Goal: Information Seeking & Learning: Learn about a topic

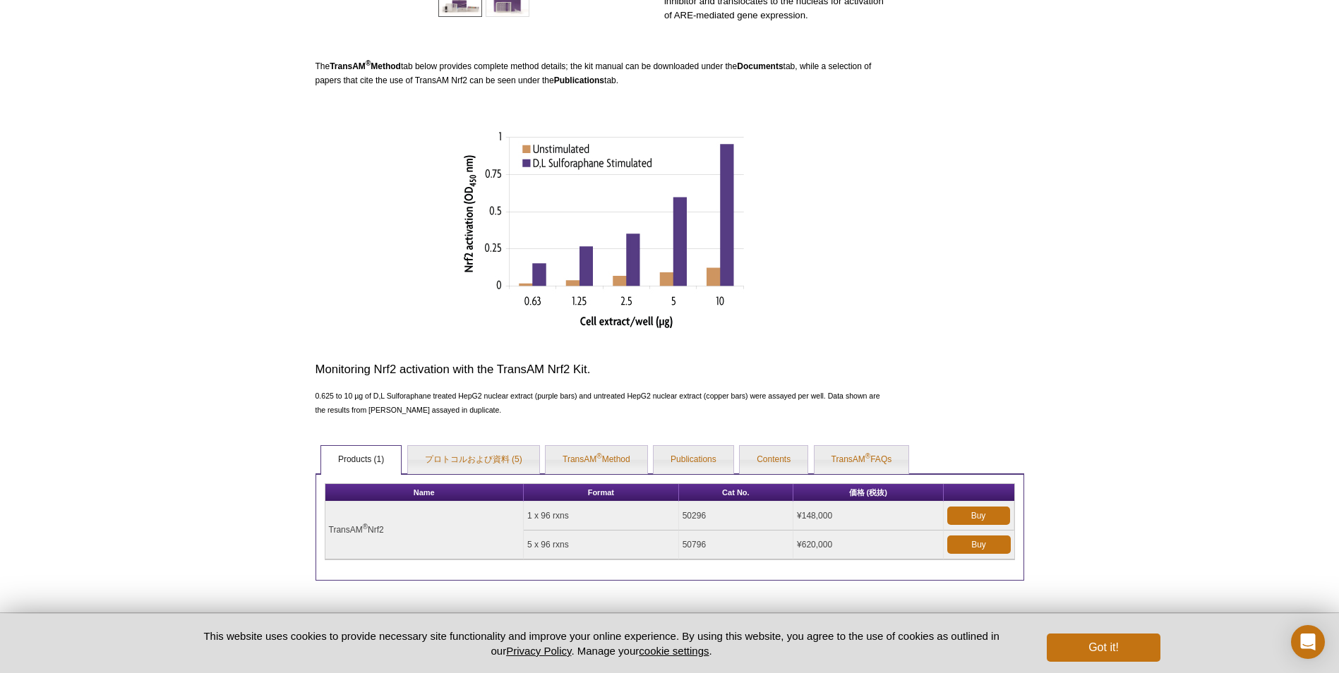
scroll to position [468, 0]
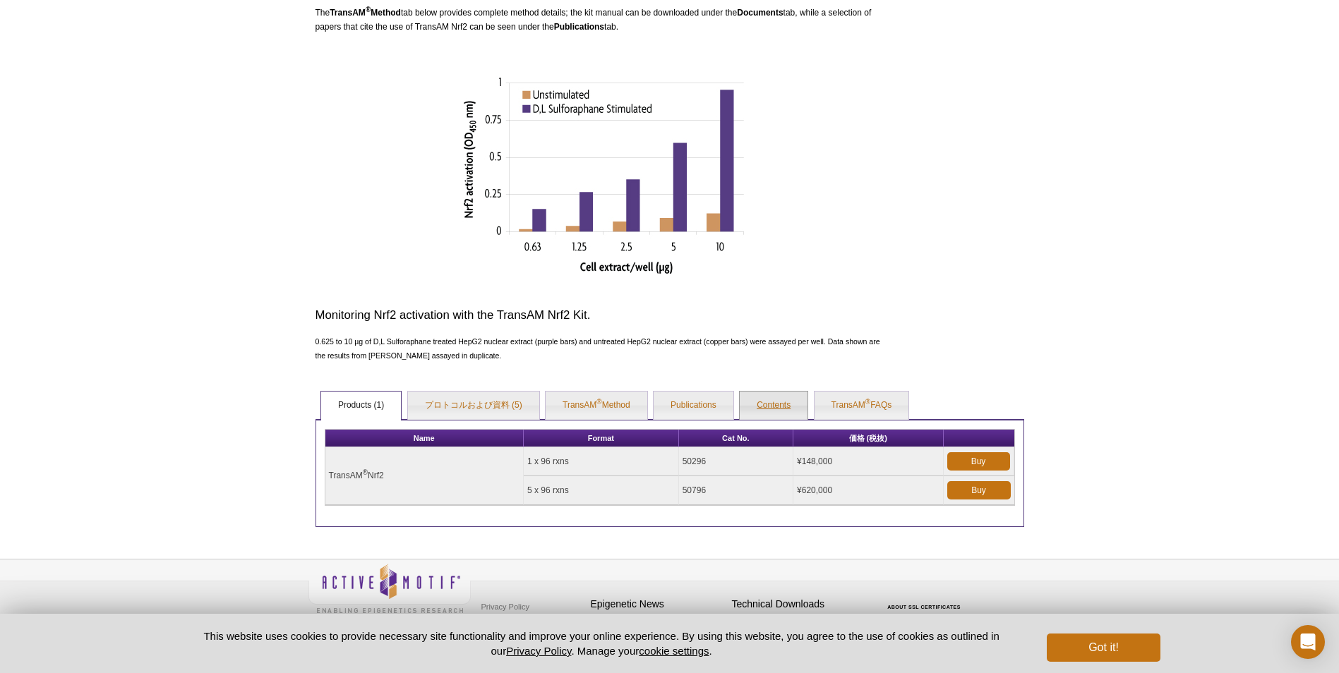
click at [748, 401] on link "Contents" at bounding box center [774, 406] width 68 height 28
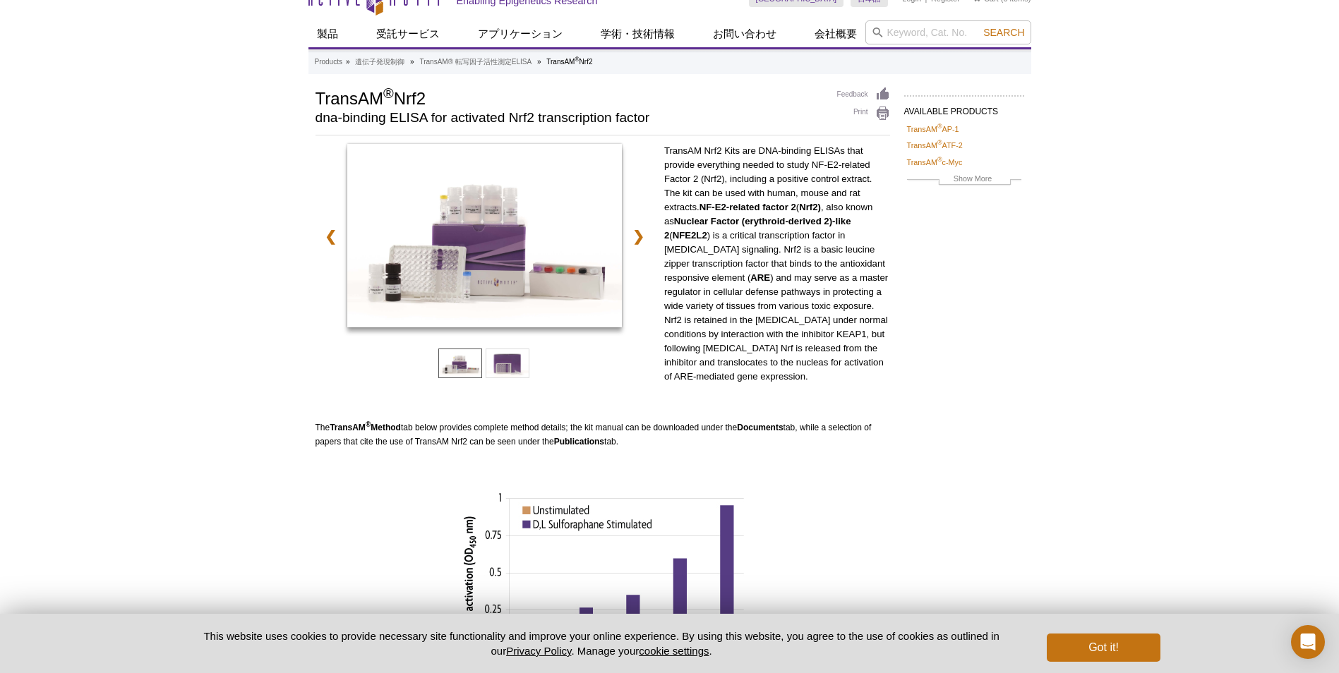
scroll to position [2, 0]
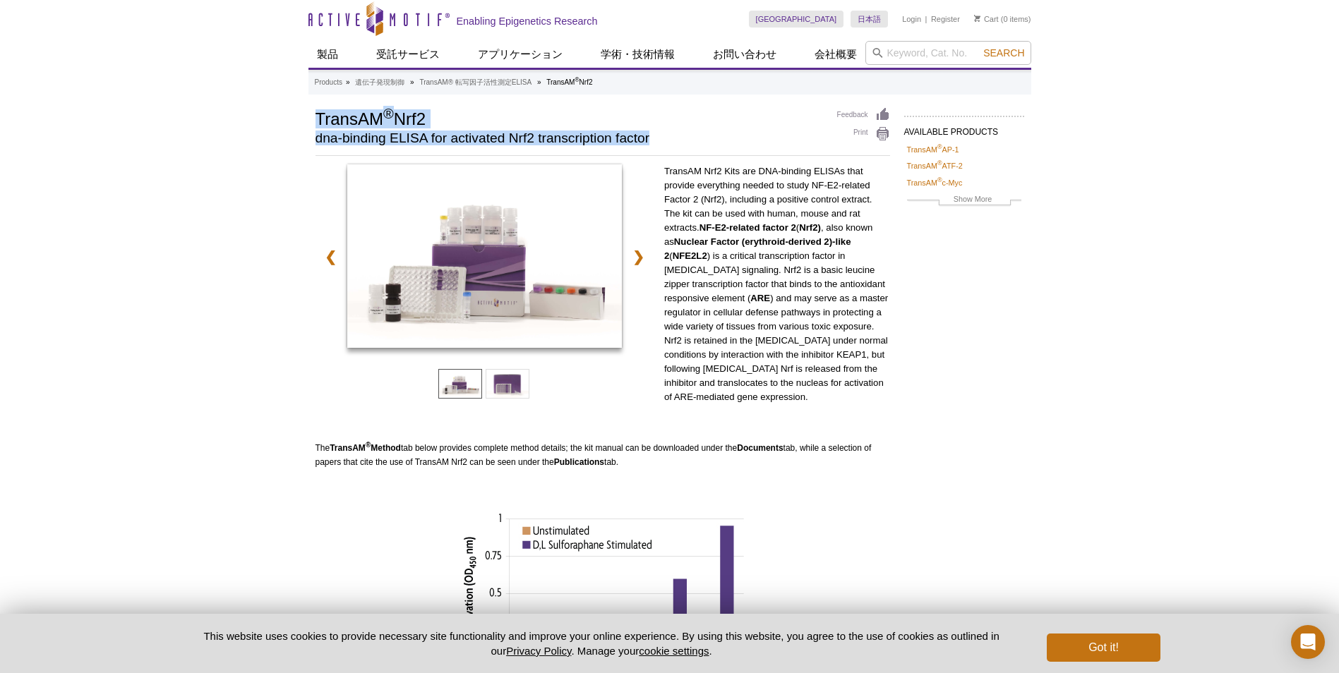
drag, startPoint x: 316, startPoint y: 112, endPoint x: 652, endPoint y: 130, distance: 336.5
click at [652, 130] on div "TransAM ® Nrf2 dna-binding ELISA for activated Nrf2 transcription factor" at bounding box center [570, 129] width 508 height 44
copy div "TransAM ® Nrf2 dna-binding ELISA for activated Nrf2 transcription factor"
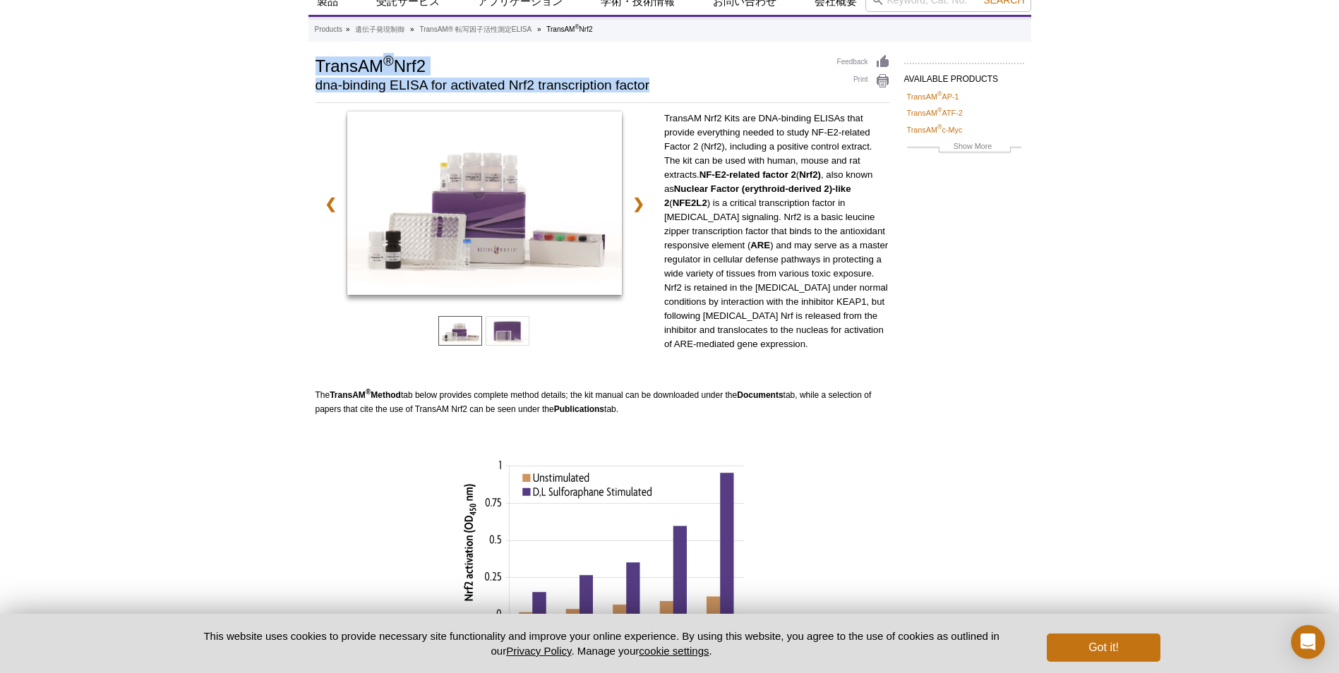
scroll to position [143, 0]
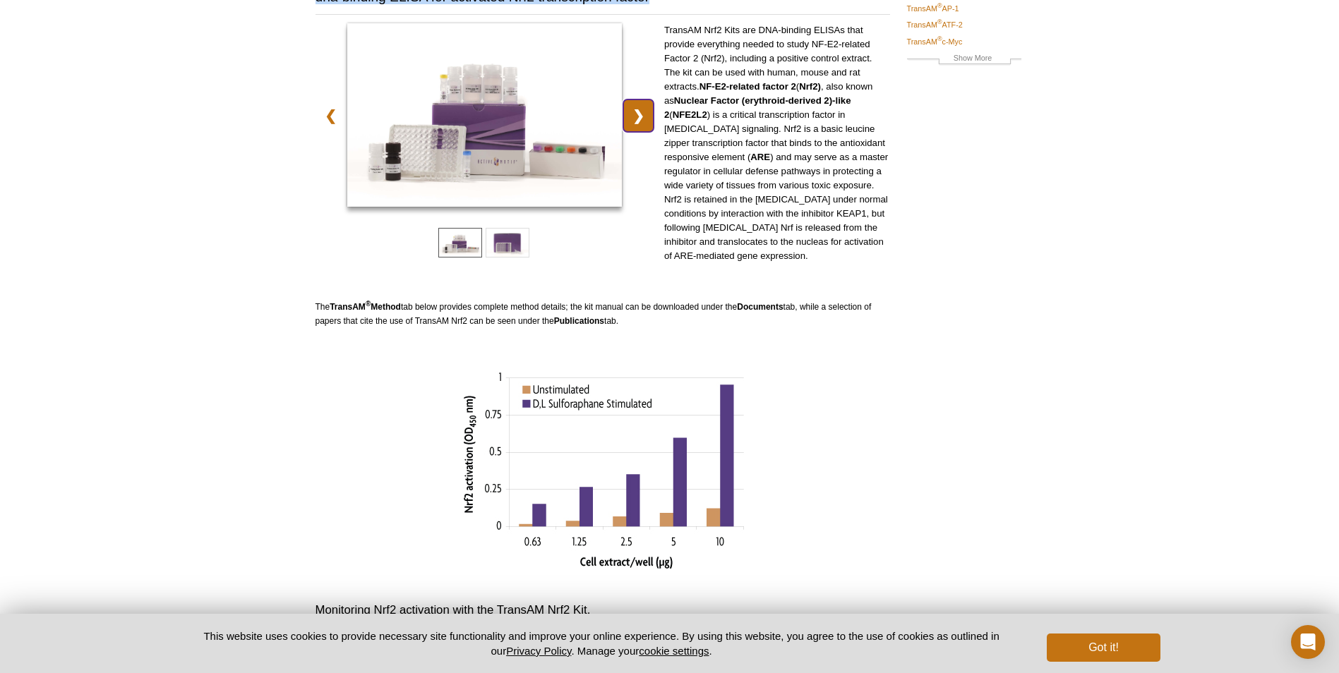
click at [635, 119] on link "❯" at bounding box center [638, 116] width 30 height 32
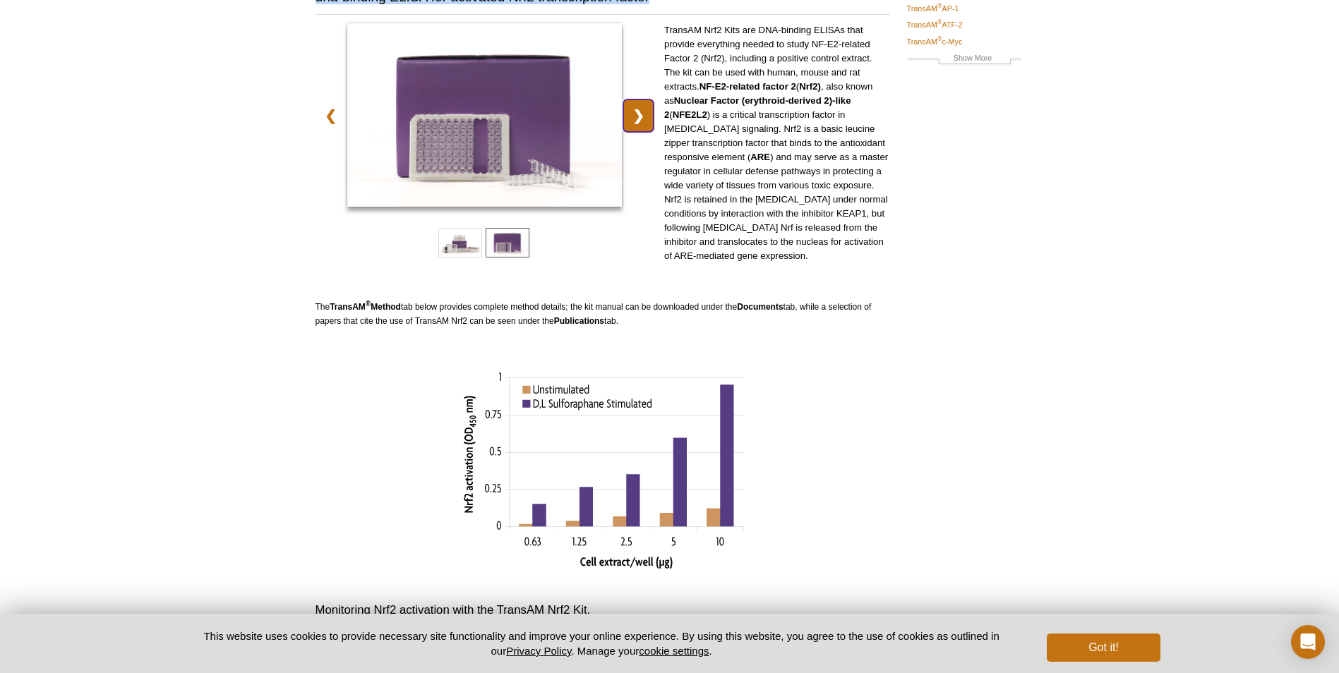
click at [635, 119] on link "❯" at bounding box center [638, 116] width 30 height 32
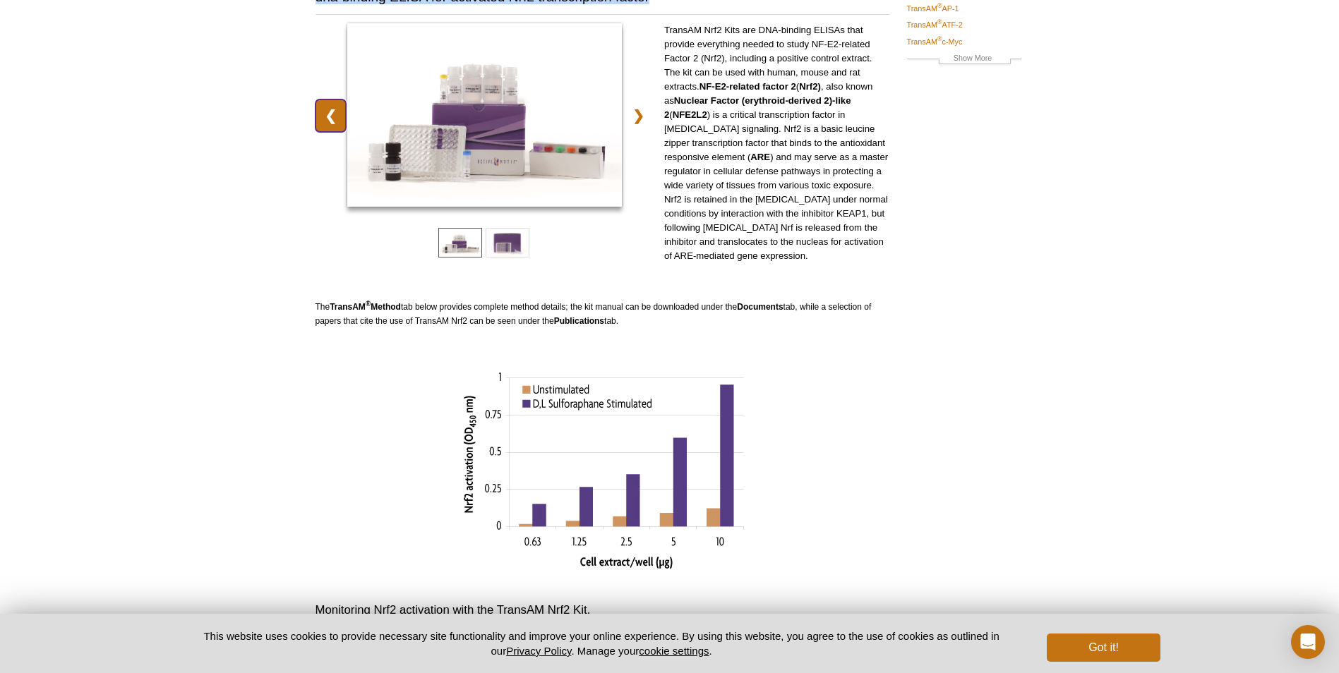
click at [331, 118] on link "❮" at bounding box center [331, 116] width 30 height 32
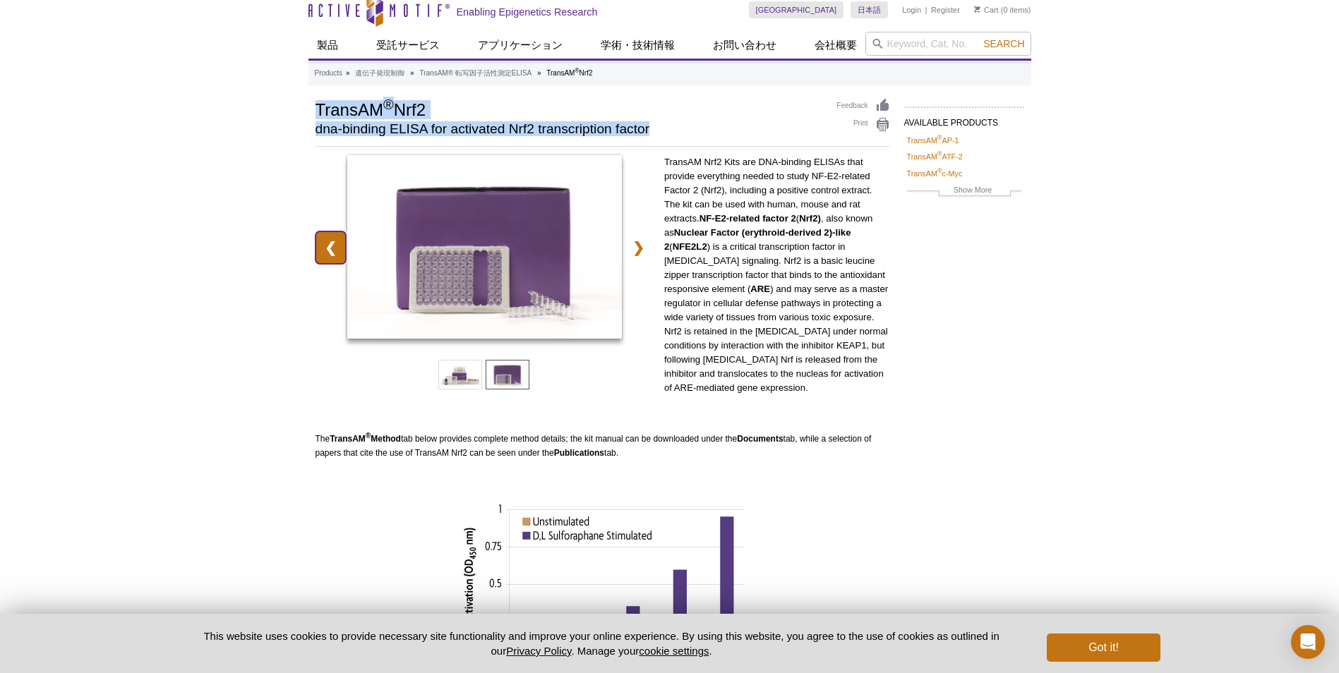
scroll to position [2, 0]
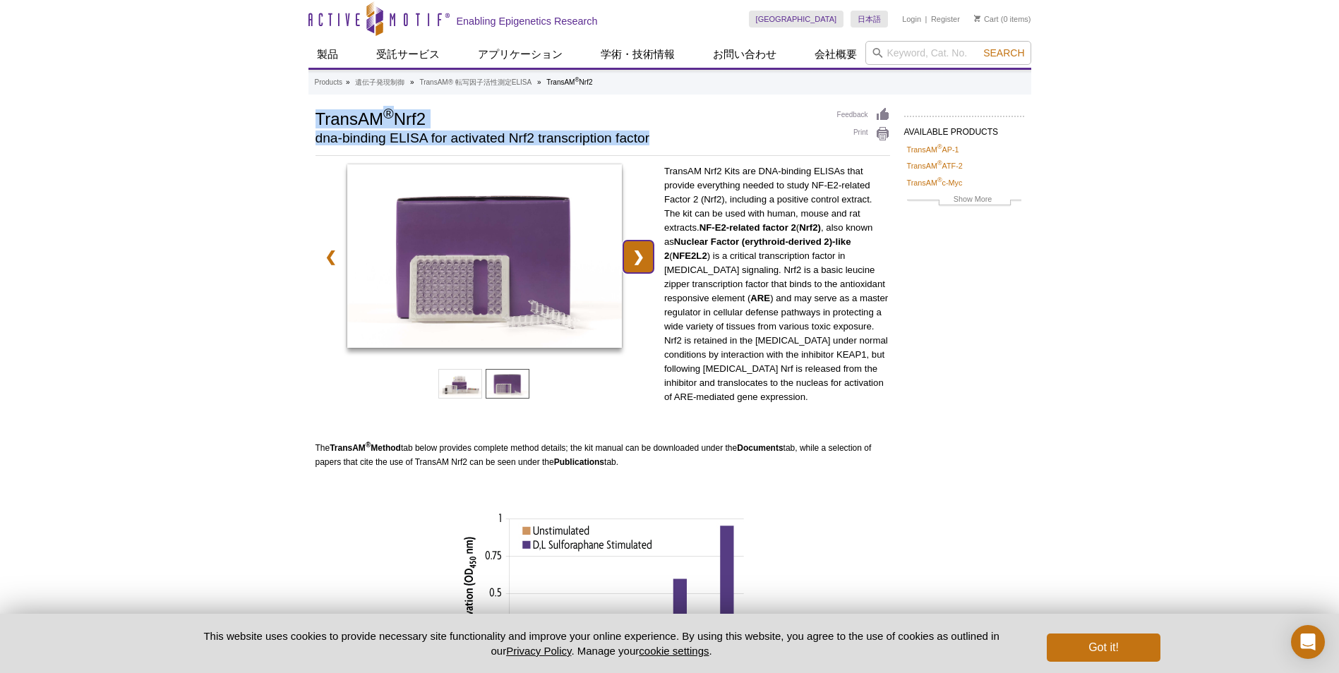
click at [649, 250] on link "❯" at bounding box center [638, 257] width 30 height 32
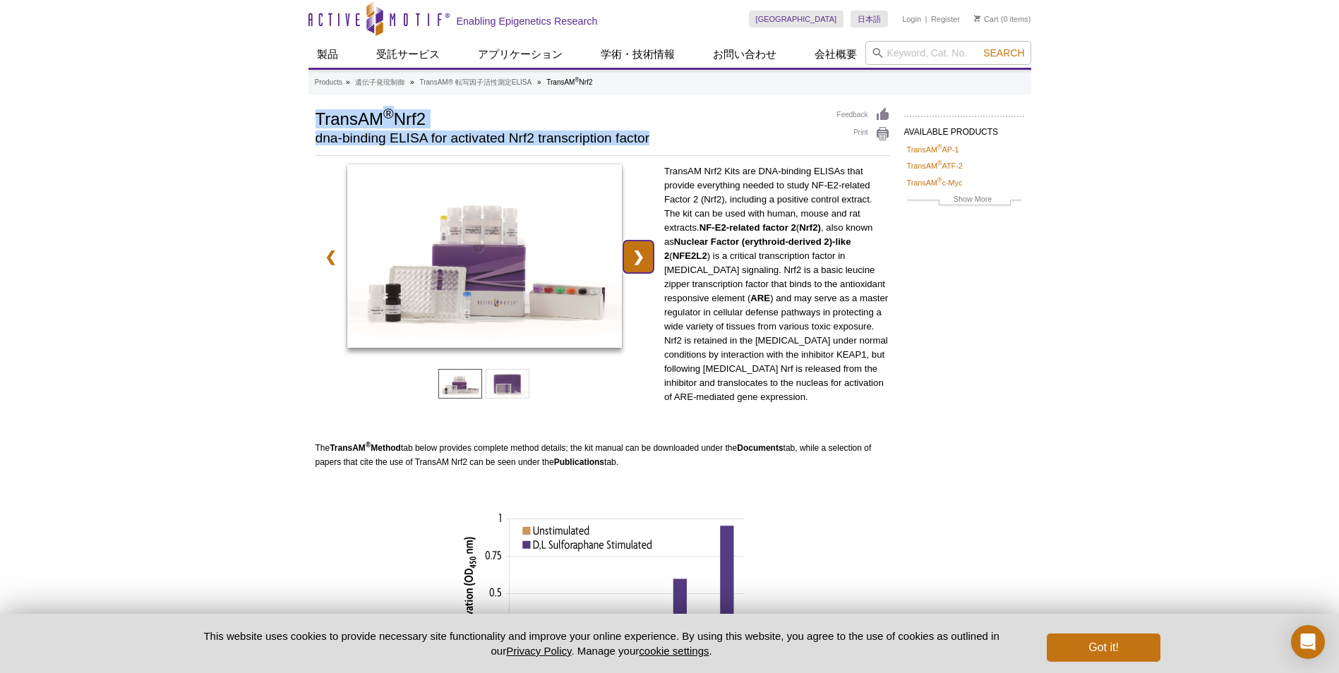
click at [649, 250] on link "❯" at bounding box center [638, 257] width 30 height 32
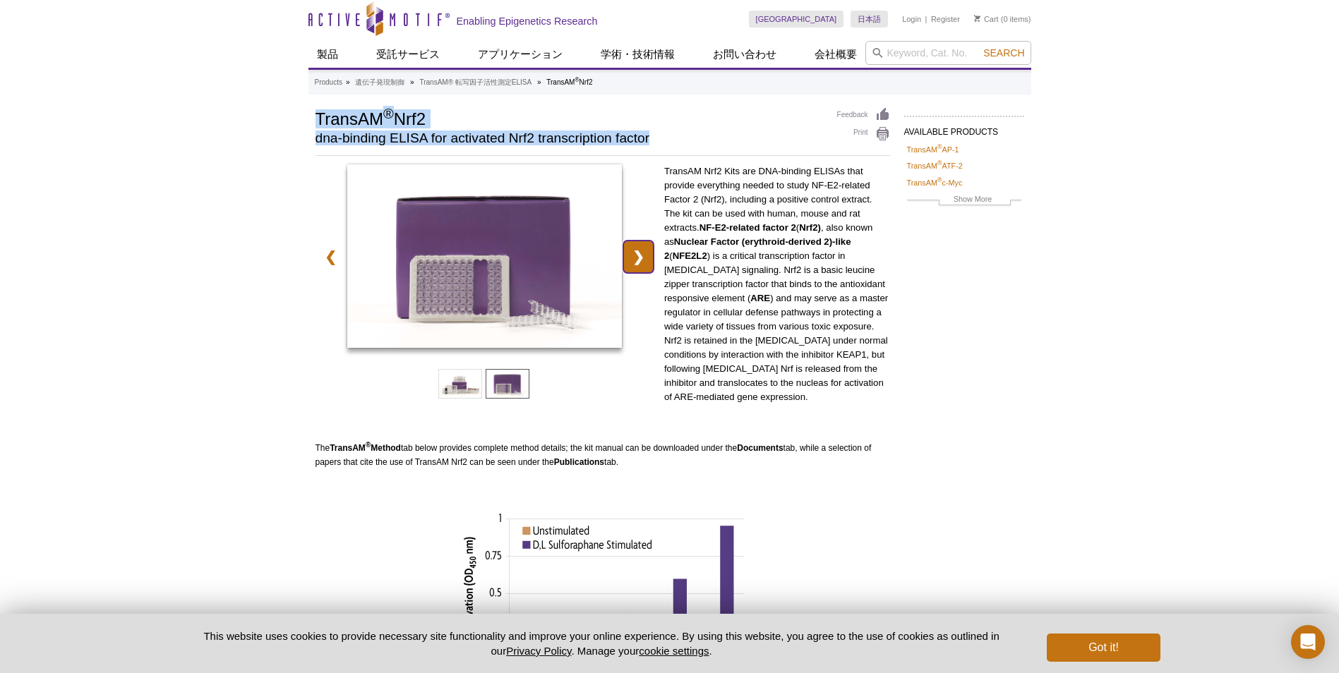
click at [649, 250] on link "❯" at bounding box center [638, 257] width 30 height 32
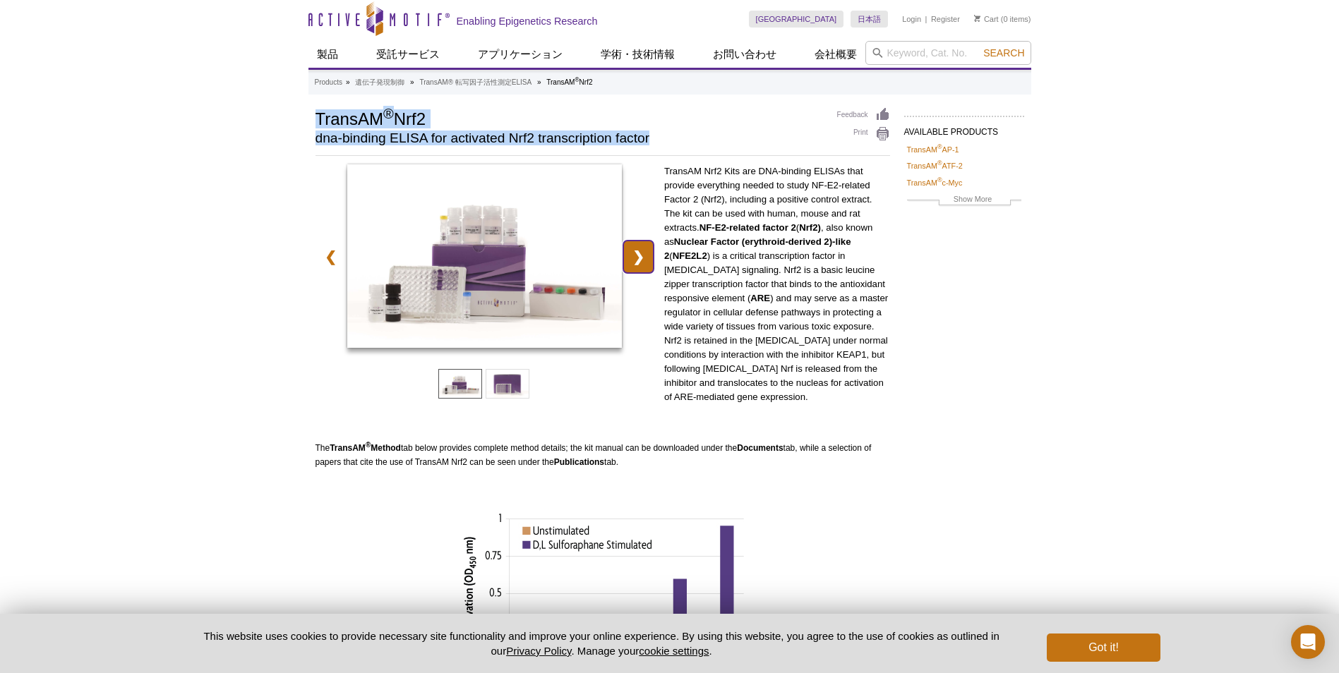
click at [649, 250] on link "❯" at bounding box center [638, 257] width 30 height 32
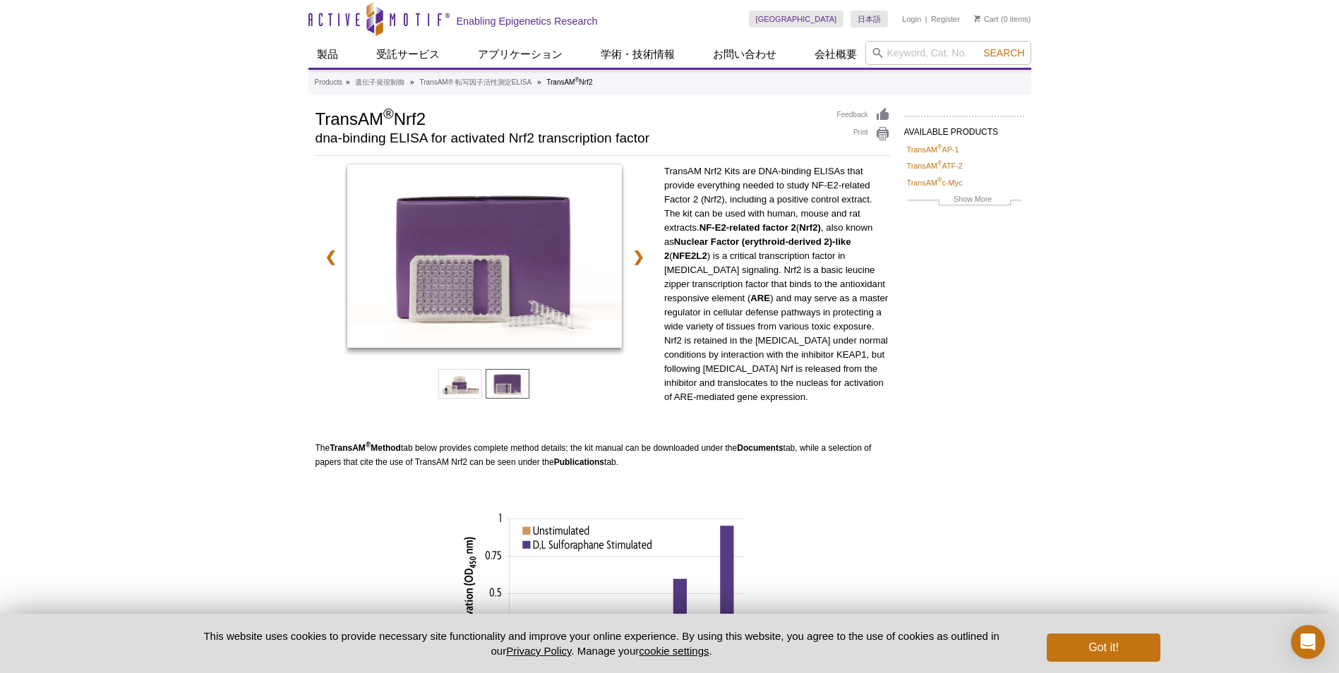
click at [968, 282] on div "AVAILABLE PRODUCTS TransAM ® AP-1 TransAM ® ATF-2 TransAM ® c-Myc TransAM ® C/E…" at bounding box center [670, 530] width 723 height 847
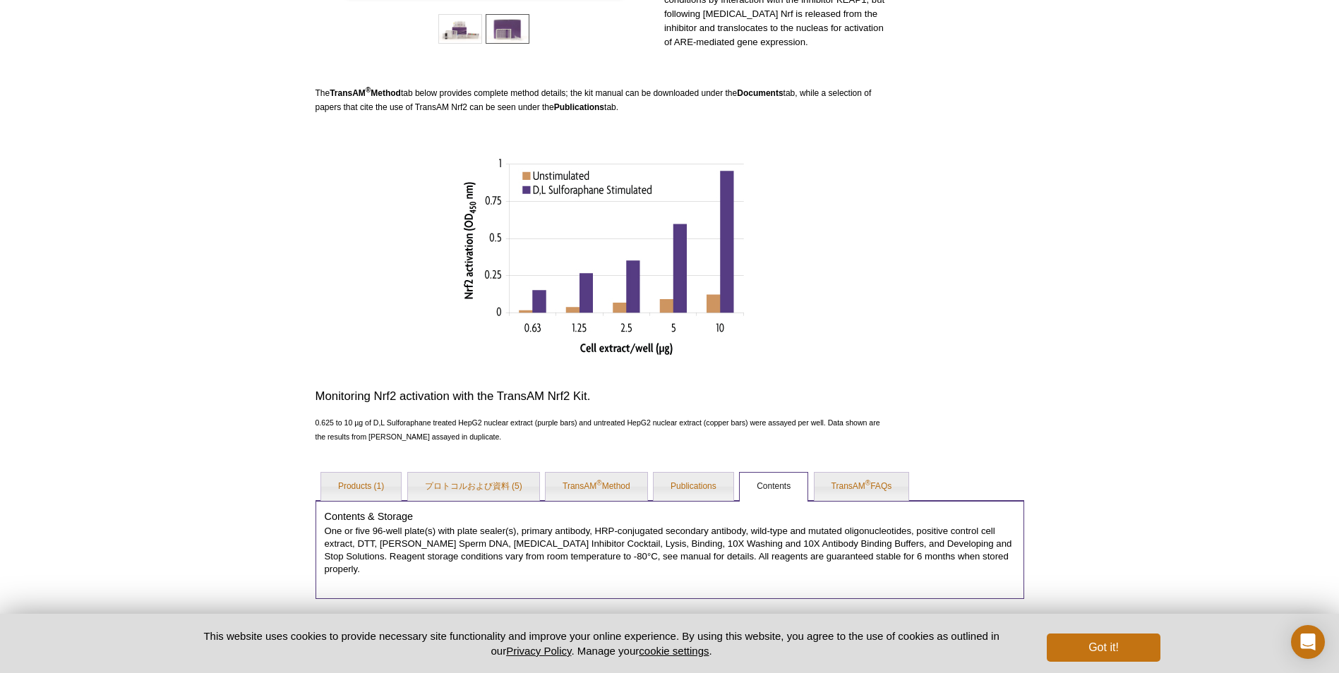
scroll to position [426, 0]
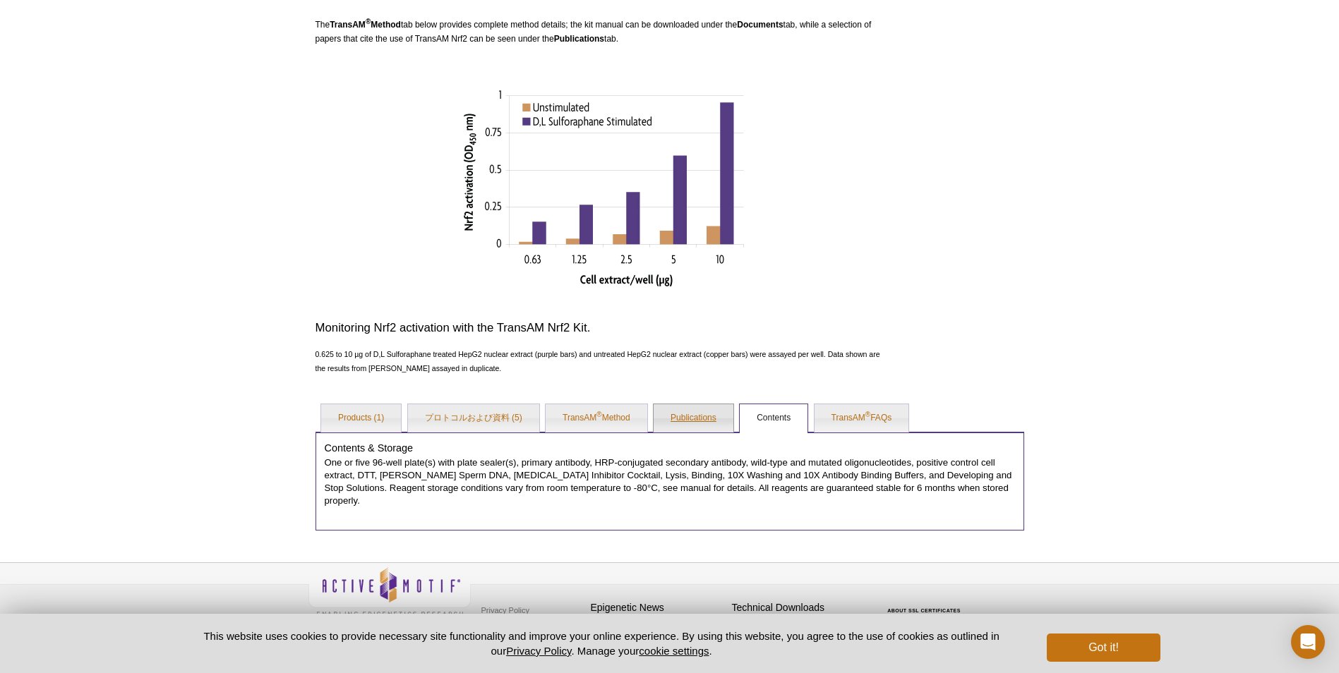
click at [683, 421] on link "Publications" at bounding box center [694, 419] width 80 height 28
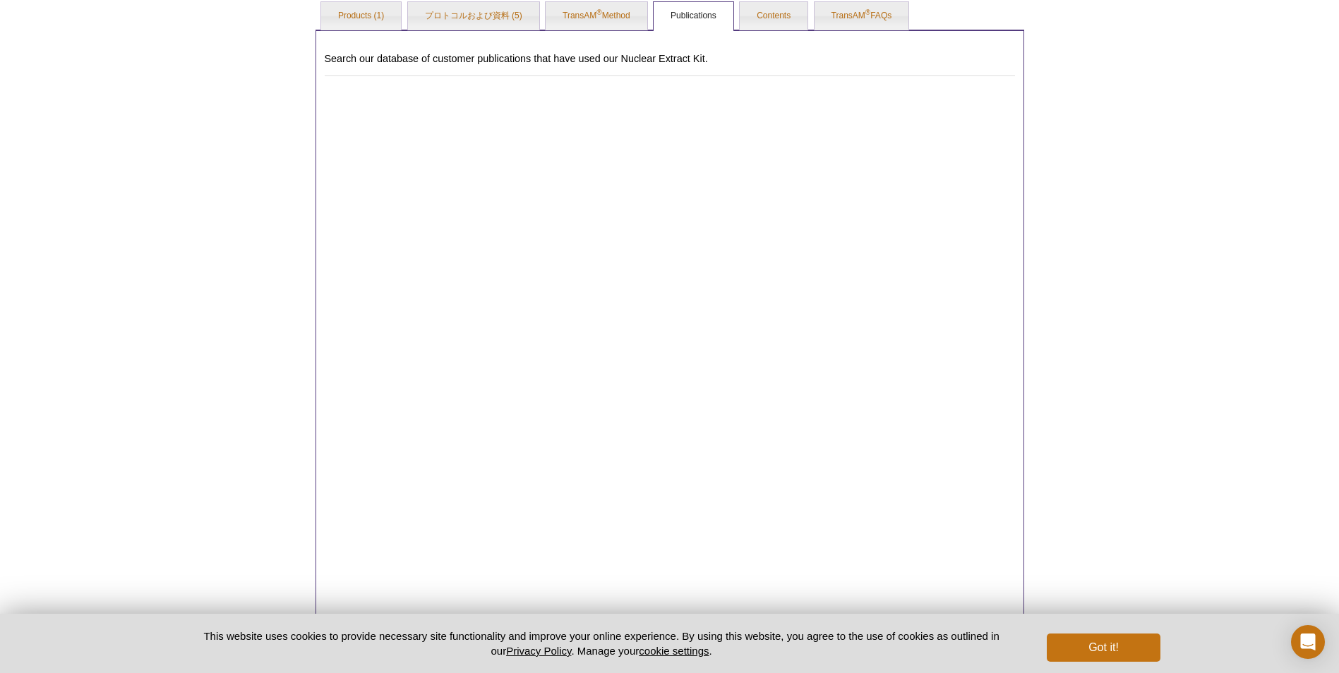
scroll to position [849, 0]
